Goal: Information Seeking & Learning: Learn about a topic

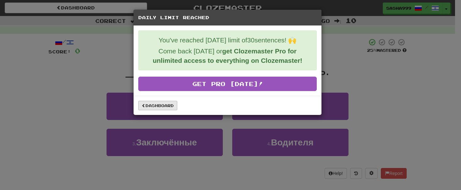
scroll to position [223, 0]
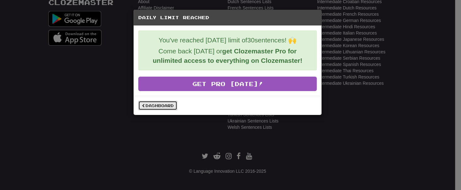
click at [167, 104] on link "Dashboard" at bounding box center [157, 105] width 39 height 9
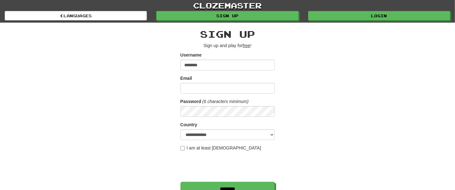
type input "********"
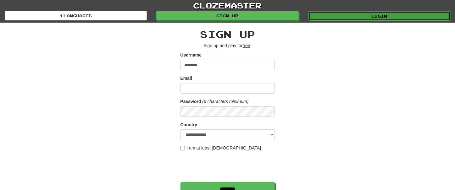
click at [391, 14] on link "Login" at bounding box center [379, 15] width 142 height 9
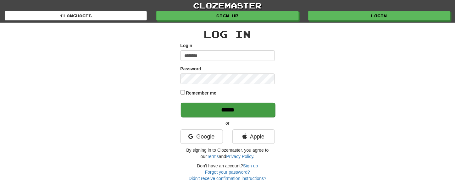
type input "********"
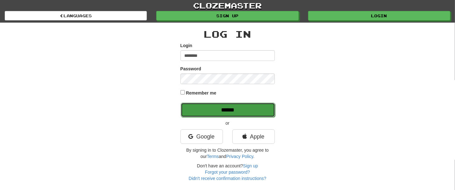
click at [228, 109] on input "******" at bounding box center [228, 110] width 94 height 14
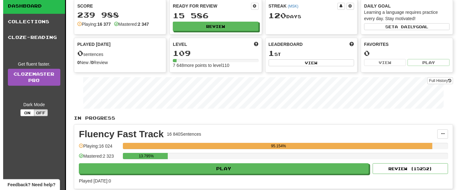
scroll to position [35, 0]
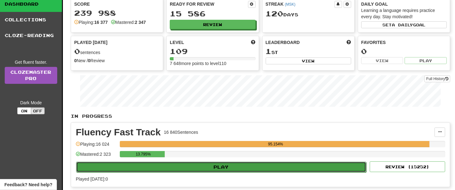
click at [219, 167] on button "Play" at bounding box center [221, 167] width 290 height 11
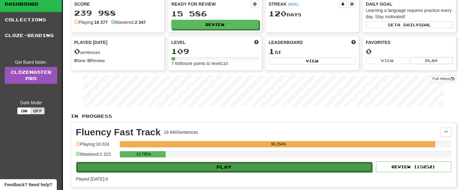
select select "**"
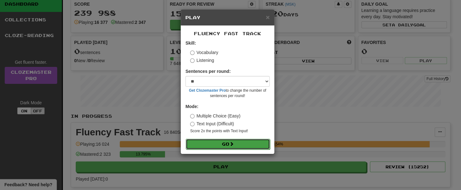
click at [231, 143] on button "Go" at bounding box center [228, 144] width 84 height 11
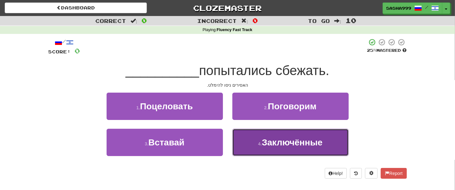
click at [306, 145] on span "Заключённые" at bounding box center [292, 143] width 61 height 10
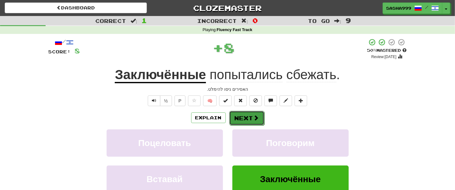
click at [240, 114] on button "Next" at bounding box center [246, 118] width 35 height 14
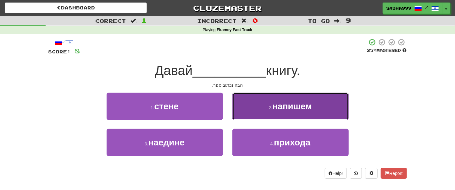
click at [299, 105] on span "напишем" at bounding box center [292, 106] width 40 height 10
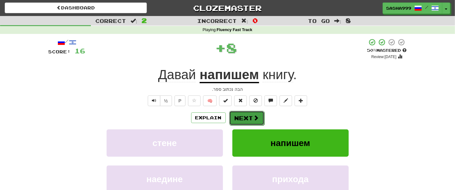
click at [248, 114] on button "Next" at bounding box center [246, 118] width 35 height 14
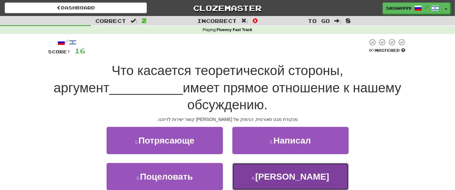
click at [297, 179] on span "Петерсона" at bounding box center [292, 177] width 74 height 10
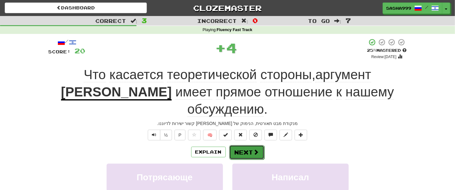
click at [239, 152] on button "Next" at bounding box center [246, 152] width 35 height 14
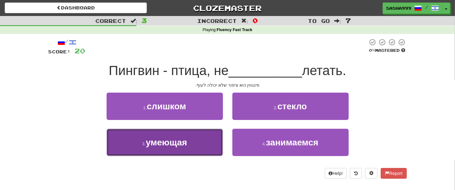
click at [175, 151] on button "3 . умеющая" at bounding box center [165, 142] width 116 height 27
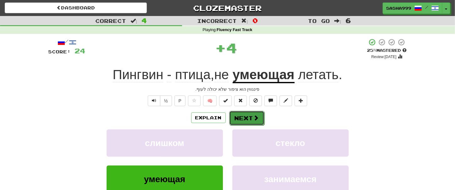
click at [249, 118] on button "Next" at bounding box center [246, 118] width 35 height 14
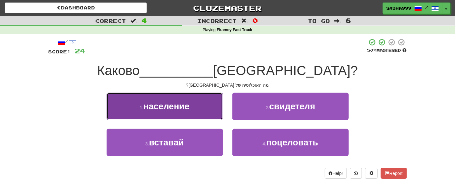
click at [157, 110] on span "население" at bounding box center [166, 106] width 46 height 10
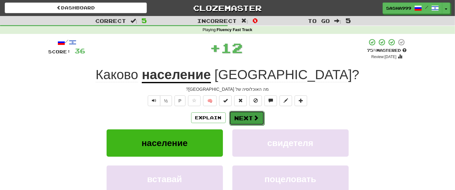
click at [246, 118] on button "Next" at bounding box center [246, 118] width 35 height 14
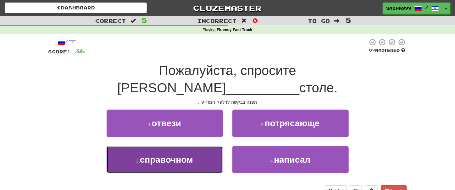
click at [167, 155] on span "справочном" at bounding box center [166, 160] width 53 height 10
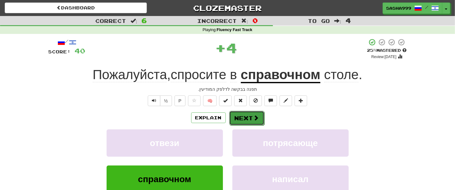
click at [250, 117] on button "Next" at bounding box center [246, 118] width 35 height 14
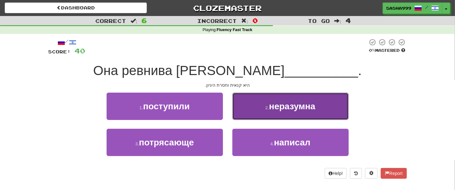
click at [299, 110] on span "неразумна" at bounding box center [292, 106] width 46 height 10
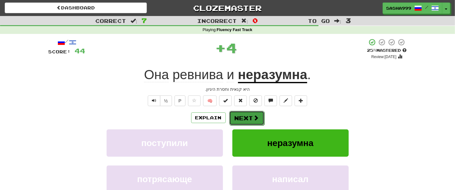
click at [249, 113] on button "Next" at bounding box center [246, 118] width 35 height 14
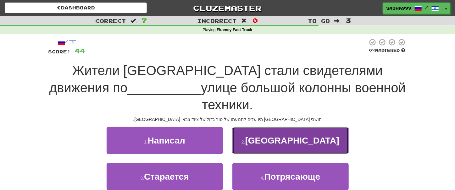
click at [280, 136] on span "Тверской" at bounding box center [292, 141] width 94 height 10
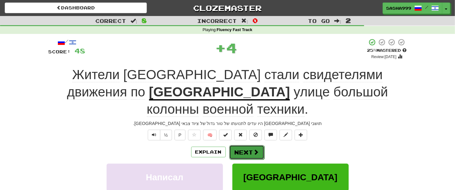
click at [248, 145] on button "Next" at bounding box center [246, 152] width 35 height 14
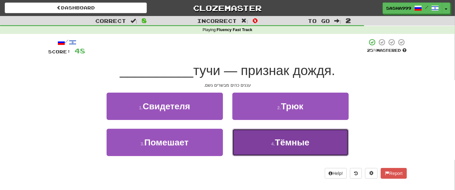
click at [297, 143] on span "Тёмные" at bounding box center [292, 143] width 35 height 10
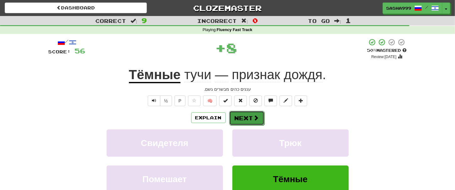
click at [244, 114] on button "Next" at bounding box center [246, 118] width 35 height 14
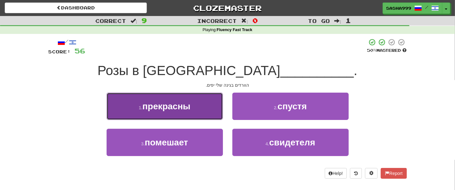
click at [194, 105] on button "1 . прекрасны" at bounding box center [165, 106] width 116 height 27
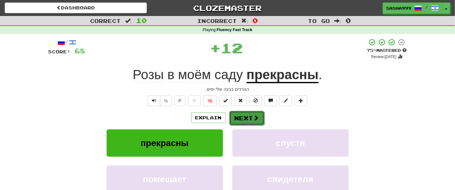
click at [248, 112] on button "Next" at bounding box center [246, 118] width 35 height 14
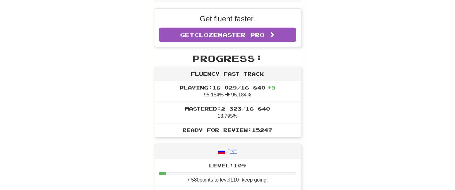
scroll to position [357, 0]
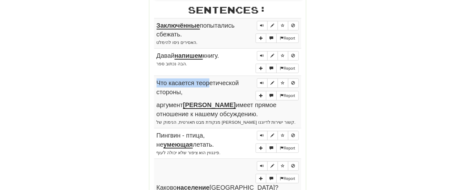
drag, startPoint x: 150, startPoint y: 20, endPoint x: 210, endPoint y: 78, distance: 83.3
click at [210, 78] on div "Stats: Score: + 68 Time: 1 : 0 1 New: 5 Review: 5 Correct: 10 Incorrect: 0 Get …" at bounding box center [227, 71] width 156 height 671
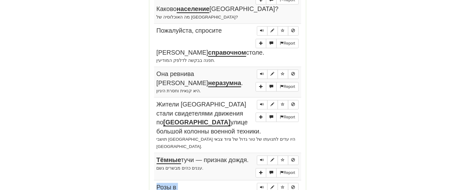
copy td "Розы в моём саду прекрасны . הוורדים בגינה שלי יפים."
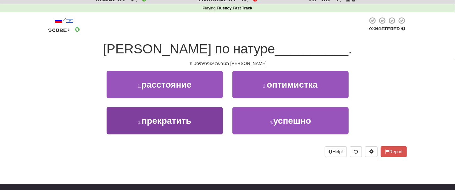
scroll to position [0, 0]
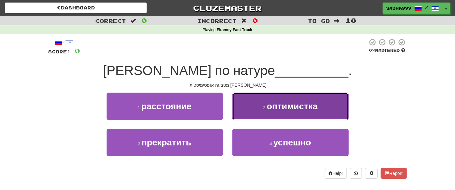
click at [316, 111] on span "оптимистка" at bounding box center [291, 106] width 51 height 10
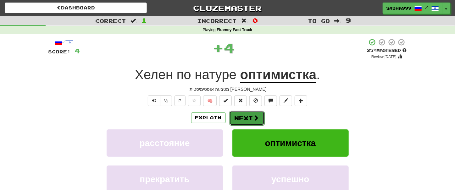
click at [251, 117] on button "Next" at bounding box center [246, 118] width 35 height 14
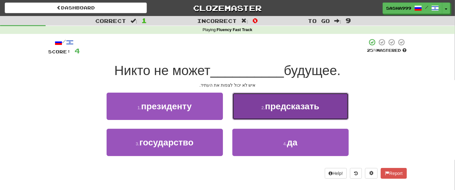
click at [273, 109] on span "предсказать" at bounding box center [292, 106] width 54 height 10
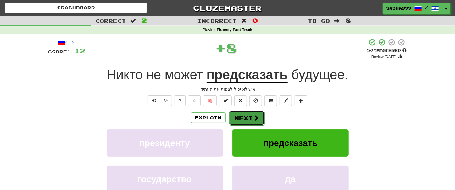
click at [246, 116] on button "Next" at bounding box center [246, 118] width 35 height 14
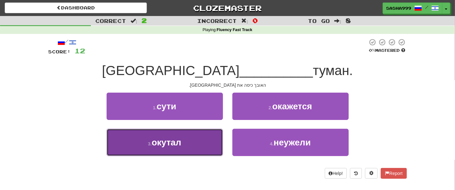
click at [189, 140] on button "3 . окутал" at bounding box center [165, 142] width 116 height 27
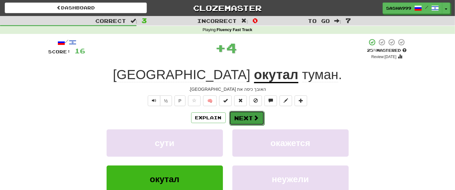
click at [250, 118] on button "Next" at bounding box center [246, 118] width 35 height 14
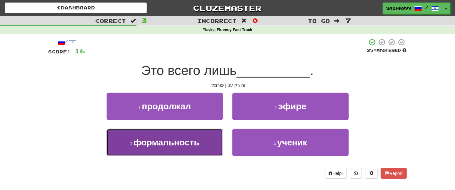
click at [198, 147] on span "формальность" at bounding box center [167, 143] width 66 height 10
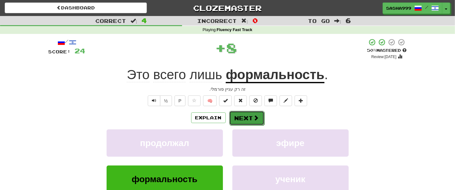
click at [254, 116] on span at bounding box center [256, 118] width 6 height 6
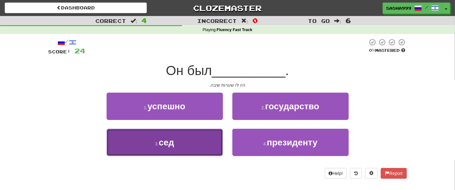
click at [173, 147] on span "сед" at bounding box center [166, 143] width 15 height 10
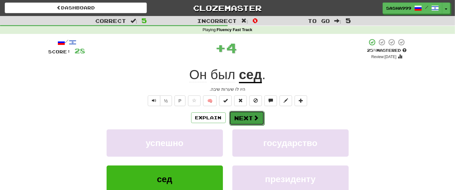
click at [244, 116] on button "Next" at bounding box center [246, 118] width 35 height 14
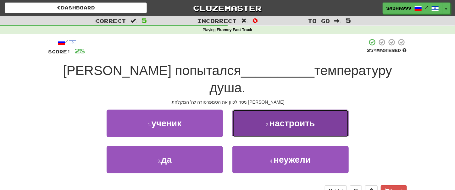
click at [266, 122] on small "2 ." at bounding box center [268, 124] width 4 height 5
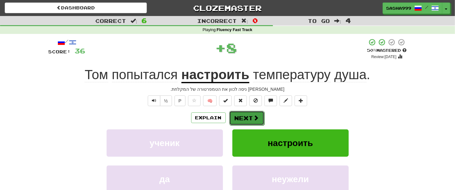
click at [242, 118] on button "Next" at bounding box center [246, 118] width 35 height 14
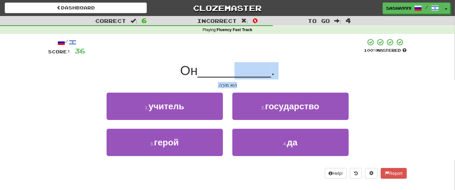
drag, startPoint x: 213, startPoint y: 87, endPoint x: 237, endPoint y: 80, distance: 25.1
click at [237, 80] on div "/ Score: 36 100 % Mastered Он __________ . הוא מורֶה. 1 . учитель 2 . государст…" at bounding box center [227, 108] width 358 height 140
click at [208, 83] on div "הוא מורֶה." at bounding box center [227, 85] width 358 height 6
drag, startPoint x: 208, startPoint y: 83, endPoint x: 239, endPoint y: 84, distance: 30.5
click at [239, 84] on div "הוא מורֶה." at bounding box center [227, 85] width 358 height 6
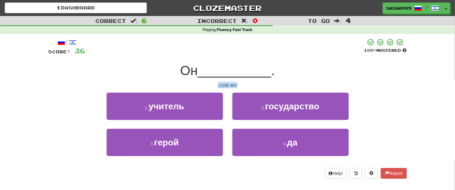
copy div "הוא מורֶה."
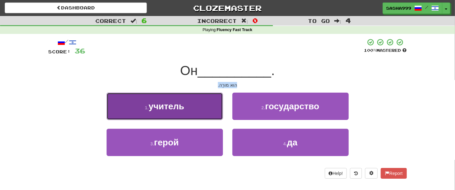
click at [190, 111] on button "1 . учитель" at bounding box center [165, 106] width 116 height 27
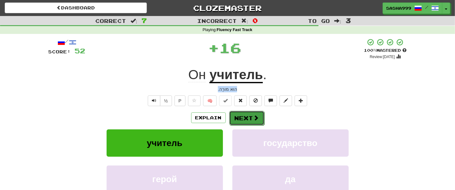
click at [248, 117] on button "Next" at bounding box center [246, 118] width 35 height 14
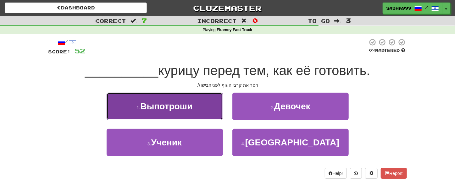
click at [204, 110] on button "1 . Выпотроши" at bounding box center [165, 106] width 116 height 27
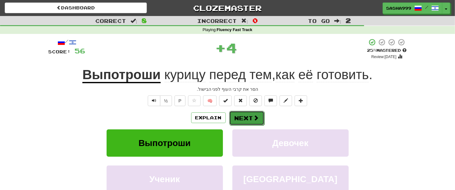
click at [239, 112] on button "Next" at bounding box center [246, 118] width 35 height 14
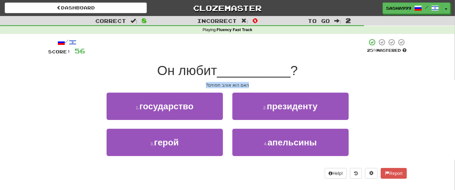
drag, startPoint x: 205, startPoint y: 86, endPoint x: 258, endPoint y: 89, distance: 52.9
click at [258, 89] on div "/ Score: 56 25 % Mastered Он любит __________ ? האם הוא אוהב תפוזים? 1 . госуда…" at bounding box center [227, 108] width 358 height 140
copy div "האם הוא אוהב תפוזים?"
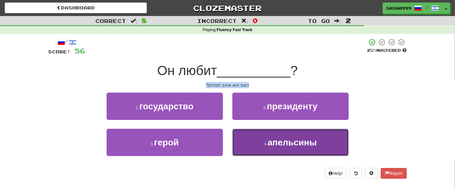
click at [277, 150] on button "4 . апельсины" at bounding box center [290, 142] width 116 height 27
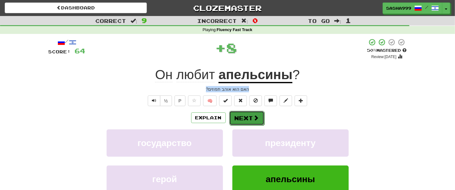
click at [240, 121] on button "Next" at bounding box center [246, 118] width 35 height 14
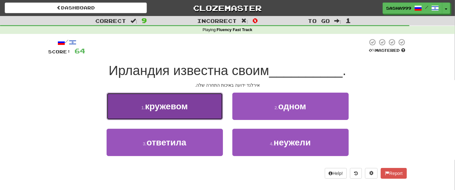
click at [173, 111] on span "кружевом" at bounding box center [166, 106] width 43 height 10
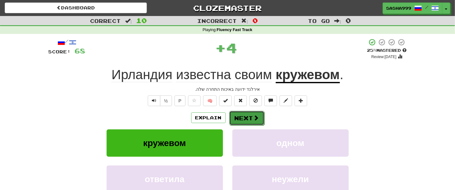
click at [245, 120] on button "Next" at bounding box center [246, 118] width 35 height 14
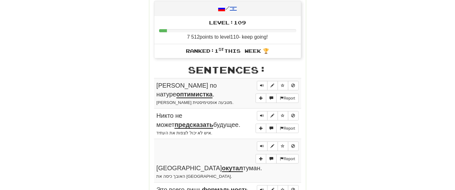
scroll to position [357, 0]
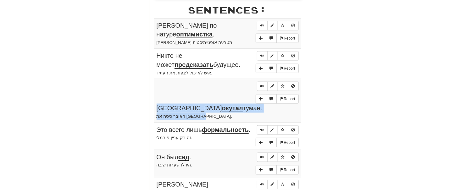
drag, startPoint x: 145, startPoint y: 20, endPoint x: 240, endPoint y: 91, distance: 118.5
click at [240, 91] on div "Round Results Stats: Score: + 68 Time: 1 : 29 New: 5 Review: 5 Correct: 10 Inco…" at bounding box center [227, 34] width 358 height 624
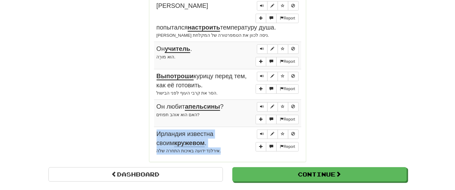
click at [215, 127] on td "Report Ирландия известна своим кружевом . אירלנד ידועה באיכות התחרה שלה." at bounding box center [227, 142] width 147 height 30
copy td "Ирландия известна своим кружевом . אירלנד ידועה באיכות התחרה שלה."
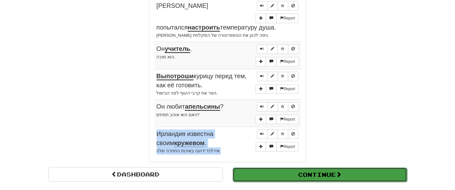
click at [298, 168] on button "Continue" at bounding box center [320, 175] width 174 height 14
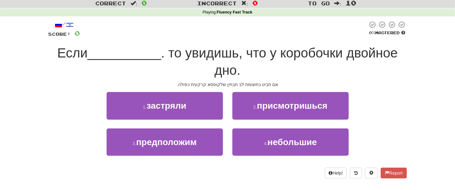
scroll to position [8, 0]
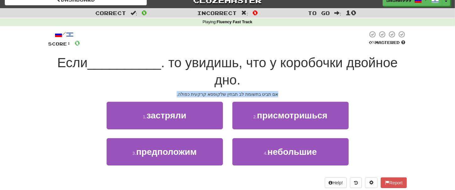
drag, startPoint x: 176, startPoint y: 96, endPoint x: 294, endPoint y: 97, distance: 118.8
click at [294, 97] on div "אם תביט בתשומת לב תבחין שלקופסא קרקעית כפולה." at bounding box center [227, 94] width 358 height 6
copy div "אם תביט בתשומת לב תבחין שלקופסא קרקעית כפולה."
click at [50, 107] on div "1 . застряли 2 . присмотришься" at bounding box center [227, 120] width 377 height 36
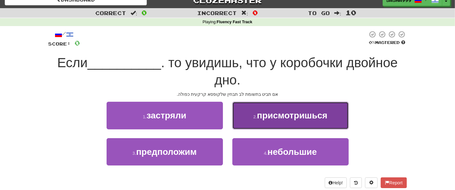
click at [282, 111] on span "присмотришься" at bounding box center [292, 116] width 70 height 10
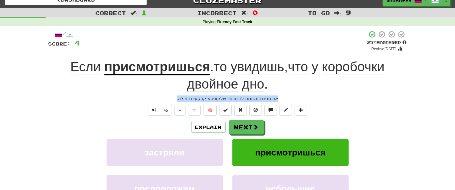
drag, startPoint x: 178, startPoint y: 97, endPoint x: 292, endPoint y: 97, distance: 114.4
click at [292, 97] on div "אם תביט בתשומת לב תבחין שלקופסא קרקעית כפולה." at bounding box center [227, 99] width 358 height 6
copy div "אם תביט בתשומת לב תבחין שלקופסא קרקעית כפולה."
click at [244, 122] on button "Next" at bounding box center [246, 127] width 35 height 14
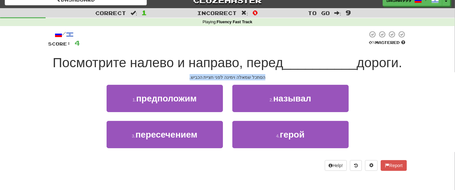
drag, startPoint x: 190, startPoint y: 75, endPoint x: 275, endPoint y: 76, distance: 84.5
click at [275, 76] on div "הסתכל שמאלה וימינה לפני חציית הכביש." at bounding box center [227, 77] width 358 height 6
copy div "הסתכל שמאלה וימינה לפני חציית הכביש."
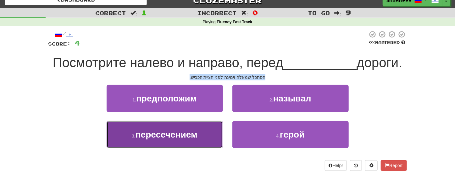
click at [199, 139] on button "3 . пересечением" at bounding box center [165, 134] width 116 height 27
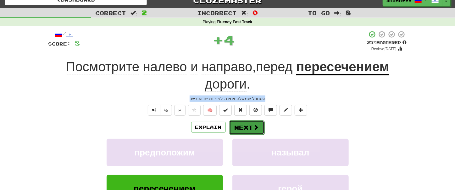
click at [245, 128] on button "Next" at bounding box center [246, 127] width 35 height 14
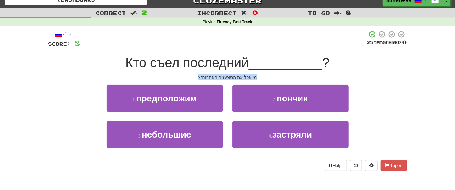
drag, startPoint x: 198, startPoint y: 77, endPoint x: 251, endPoint y: 75, distance: 52.8
click at [256, 80] on div "מי אכל את הסופגניה האחרונה?" at bounding box center [227, 77] width 358 height 6
copy div "מי אכל את הסופגניה האחרונה?"
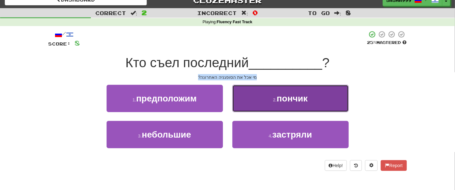
click at [264, 101] on button "2 . пончик" at bounding box center [290, 98] width 116 height 27
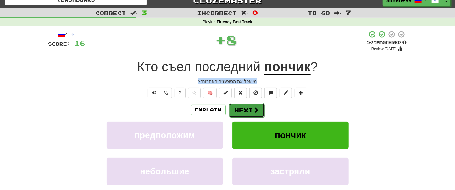
click at [244, 111] on button "Next" at bounding box center [246, 110] width 35 height 14
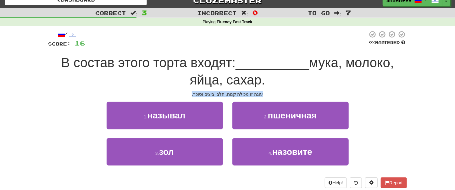
drag, startPoint x: 193, startPoint y: 97, endPoint x: 261, endPoint y: 97, distance: 68.2
click at [261, 97] on div "/ Score: 16 0 % Mastered В состав этого торта входят: __________ мука, молоко, …" at bounding box center [227, 108] width 358 height 157
copy div "עוגה זו מכילה קמח, חלב, ביצים וסוכר."
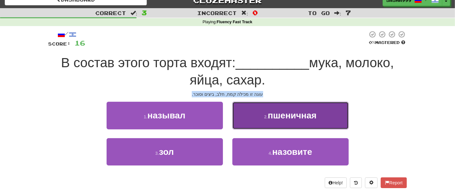
click at [290, 121] on button "2 . пшеничная" at bounding box center [290, 115] width 116 height 27
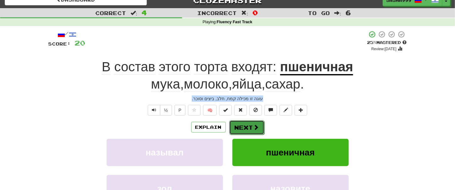
click at [241, 126] on button "Next" at bounding box center [246, 127] width 35 height 14
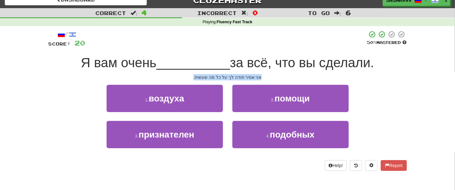
drag, startPoint x: 190, startPoint y: 77, endPoint x: 260, endPoint y: 80, distance: 69.8
click at [260, 80] on div "אני אסיר תודה לך על כל מה שעשית." at bounding box center [227, 77] width 358 height 6
copy div "אני אסיר תודה לך על כל מה שעשית."
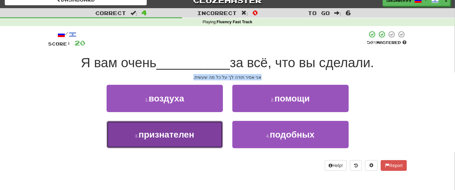
click at [172, 139] on span "признателен" at bounding box center [167, 135] width 56 height 10
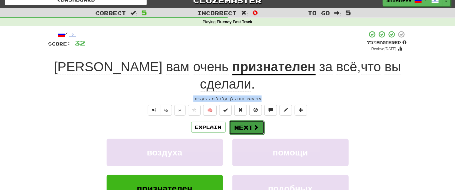
click at [251, 120] on button "Next" at bounding box center [246, 127] width 35 height 14
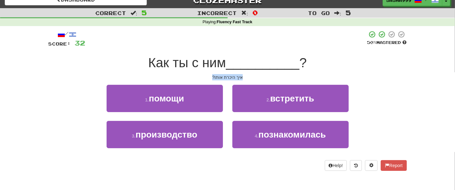
drag, startPoint x: 208, startPoint y: 77, endPoint x: 244, endPoint y: 77, distance: 36.5
click at [244, 77] on div "איך היכרת אותו?" at bounding box center [227, 77] width 358 height 6
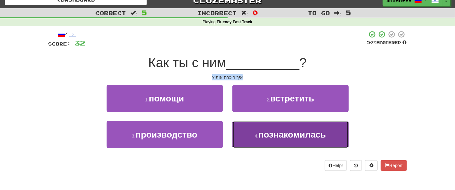
click at [265, 136] on span "познакомилась" at bounding box center [292, 135] width 68 height 10
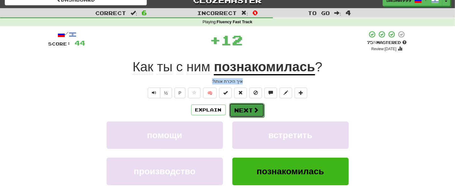
click at [244, 106] on button "Next" at bounding box center [246, 110] width 35 height 14
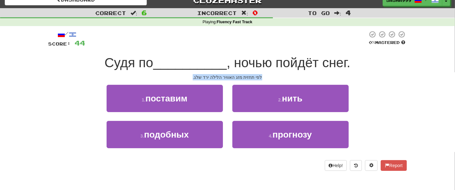
drag, startPoint x: 189, startPoint y: 75, endPoint x: 263, endPoint y: 79, distance: 73.9
click at [263, 79] on div "לפי תחזית מזג האוויר הלילה ירד שלג." at bounding box center [227, 77] width 358 height 6
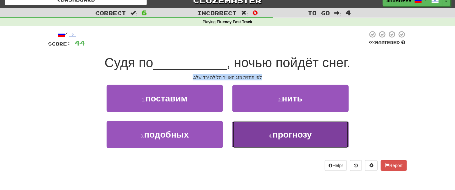
click at [314, 132] on button "4 . прогнозу" at bounding box center [290, 134] width 116 height 27
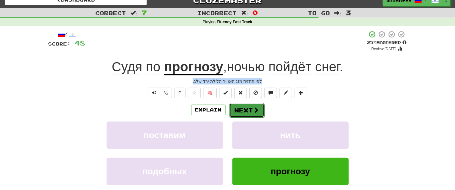
click at [244, 110] on button "Next" at bounding box center [246, 110] width 35 height 14
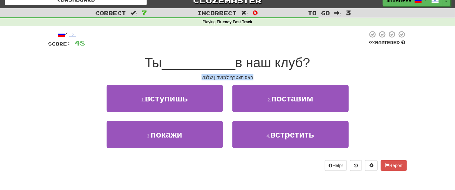
drag, startPoint x: 200, startPoint y: 76, endPoint x: 258, endPoint y: 76, distance: 57.8
click at [258, 76] on div "האם תצטרף למועדון שלנו?" at bounding box center [227, 77] width 358 height 6
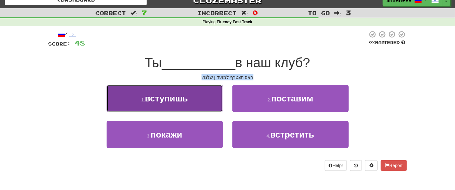
click at [174, 95] on span "вступишь" at bounding box center [166, 99] width 43 height 10
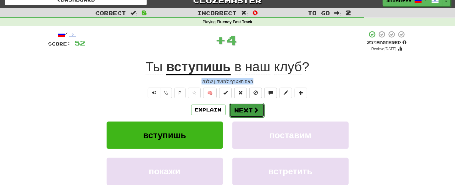
click at [253, 114] on button "Next" at bounding box center [246, 110] width 35 height 14
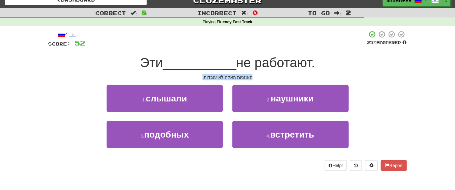
drag, startPoint x: 205, startPoint y: 75, endPoint x: 253, endPoint y: 75, distance: 48.1
click at [253, 75] on div "האוזניות האלה לא עובדות." at bounding box center [227, 77] width 358 height 6
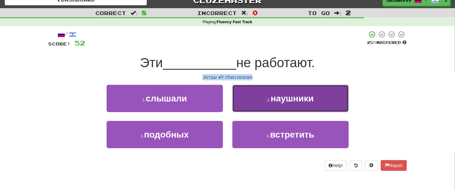
click at [281, 102] on span "наушники" at bounding box center [292, 99] width 43 height 10
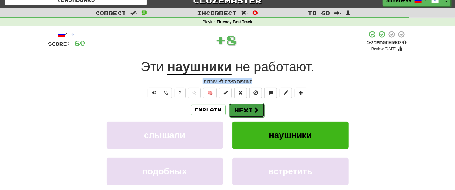
click at [244, 110] on button "Next" at bounding box center [246, 110] width 35 height 14
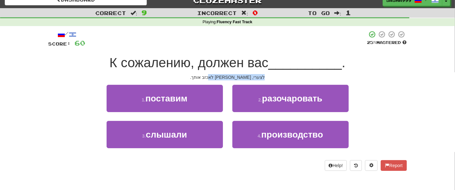
drag, startPoint x: 203, startPoint y: 77, endPoint x: 267, endPoint y: 75, distance: 63.8
click at [267, 75] on div "לצערי, עליי לאכזב אותך." at bounding box center [227, 77] width 358 height 6
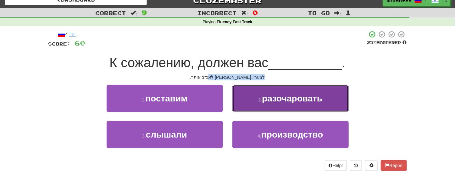
click at [322, 102] on span "разочаровать" at bounding box center [292, 99] width 60 height 10
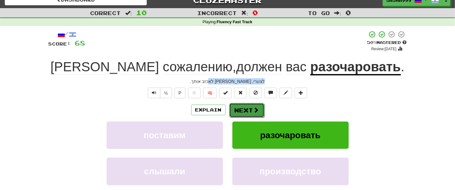
click at [246, 111] on button "Next" at bounding box center [246, 110] width 35 height 14
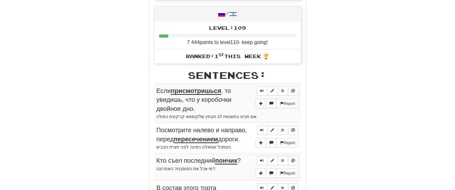
scroll to position [365, 0]
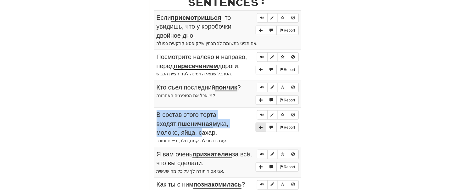
drag, startPoint x: 155, startPoint y: 17, endPoint x: 257, endPoint y: 131, distance: 152.7
click at [257, 130] on tbody "Report Если присмотришься . то увидишь, что у коробочки двойное дно. אם תביט בת…" at bounding box center [227, 165] width 147 height 310
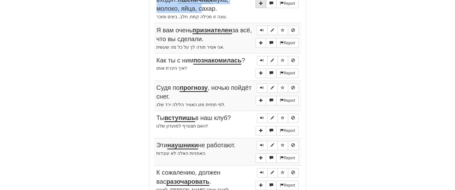
scroll to position [544, 0]
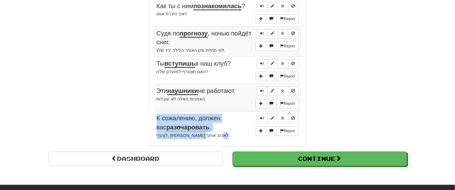
click at [205, 138] on td "Report К сожалению, должен вас разочаровать . לצערי, עליי לאכזב אותך." at bounding box center [227, 126] width 147 height 30
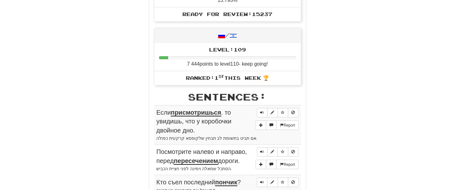
scroll to position [209, 0]
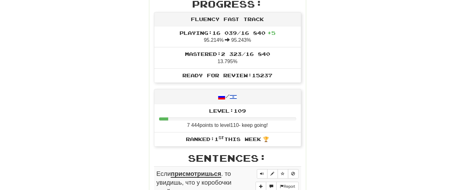
click at [389, 121] on div "Round Results Stats: Score: + 68 Time: 4 : 0 9 New: 5 Review: 5 Correct: 10 Inc…" at bounding box center [227, 179] width 358 height 616
click at [351, 121] on div "Round Results Stats: Score: + 68 Time: 4 : 0 9 New: 5 Review: 5 Correct: 10 Inc…" at bounding box center [227, 179] width 358 height 616
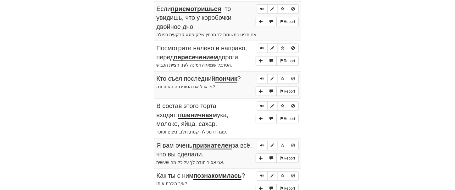
scroll to position [536, 0]
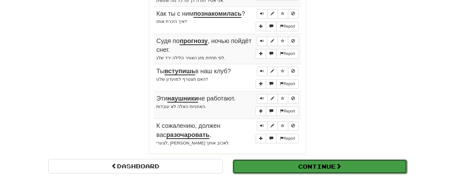
click at [368, 168] on button "Continue" at bounding box center [320, 167] width 174 height 14
